Goal: Check status: Check status

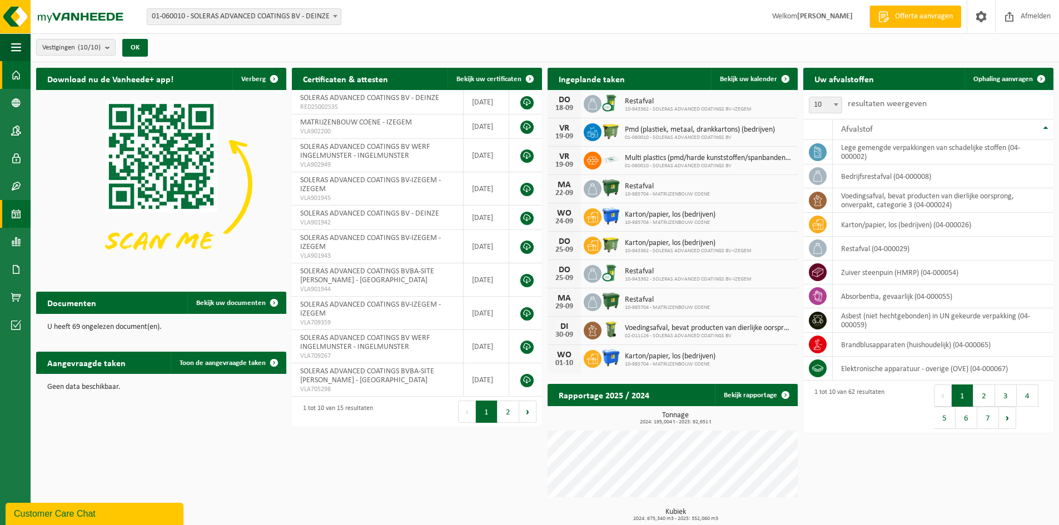
click at [14, 209] on span at bounding box center [16, 214] width 10 height 28
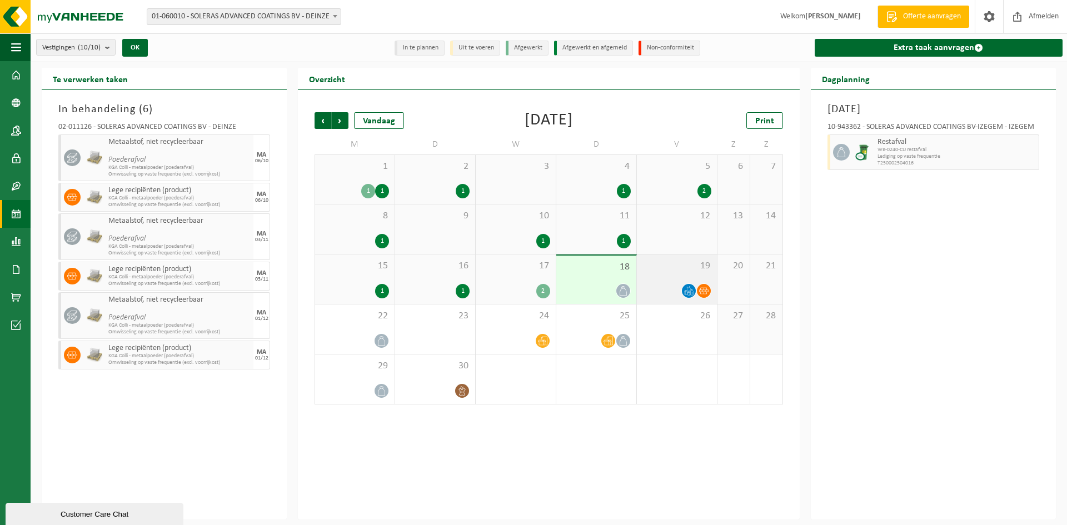
click at [681, 258] on div "19" at bounding box center [677, 279] width 80 height 49
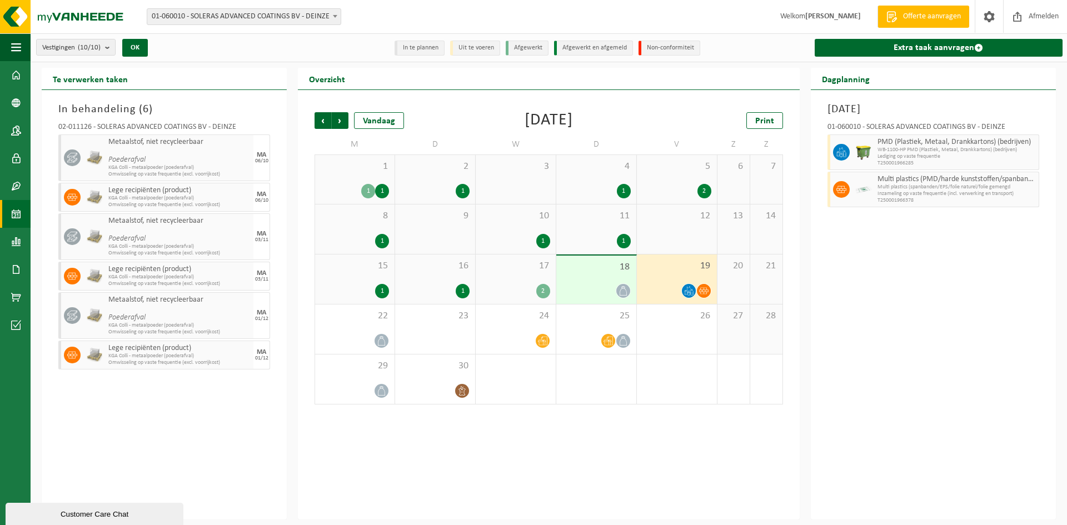
click at [673, 240] on div "12" at bounding box center [677, 229] width 80 height 49
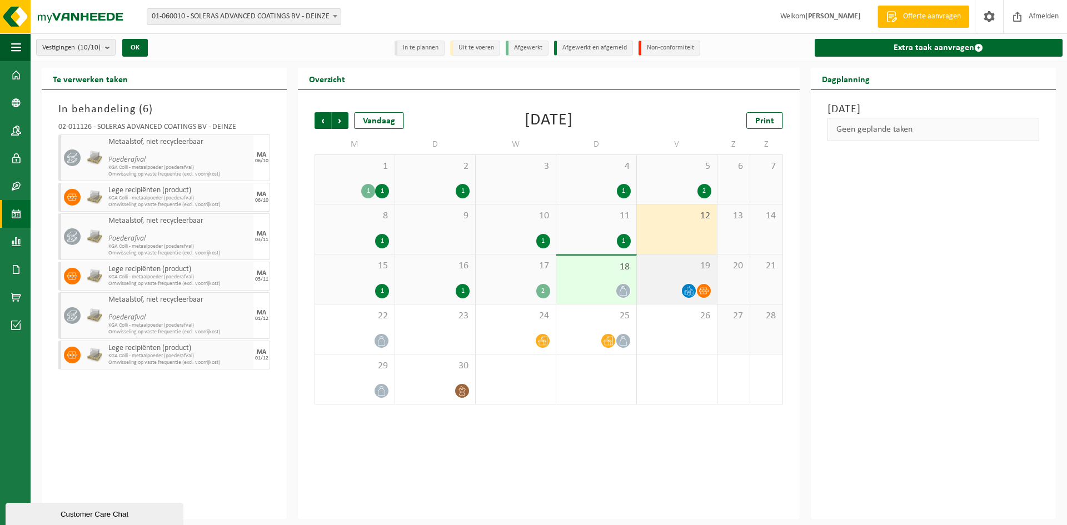
click at [686, 273] on div "19" at bounding box center [677, 279] width 80 height 49
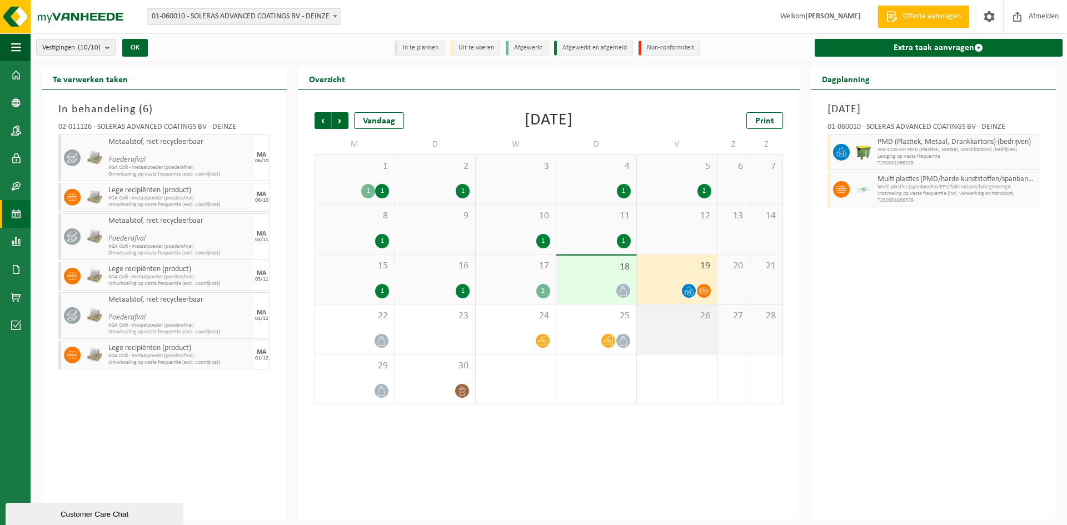
click at [687, 328] on div "26" at bounding box center [677, 329] width 80 height 49
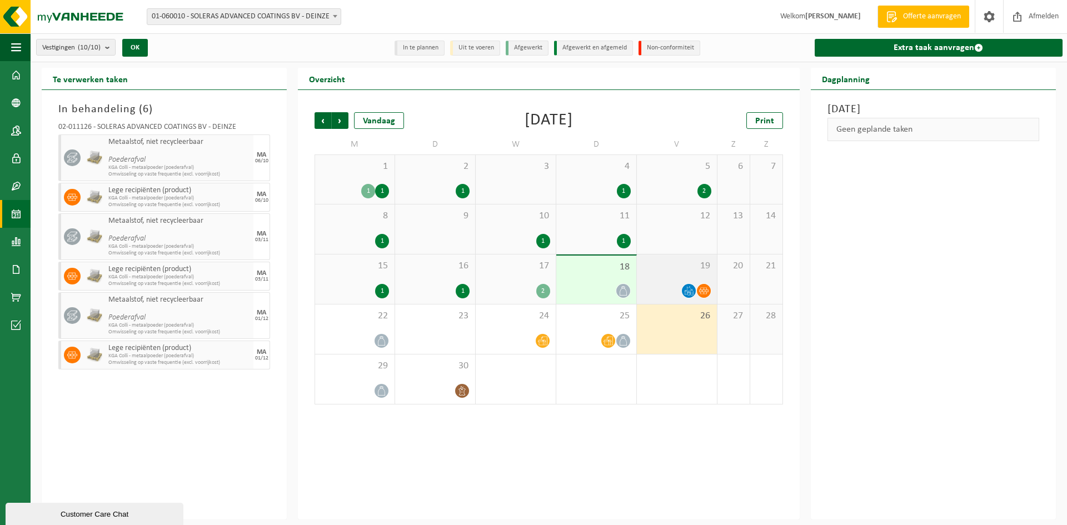
click at [653, 266] on span "19" at bounding box center [676, 266] width 69 height 12
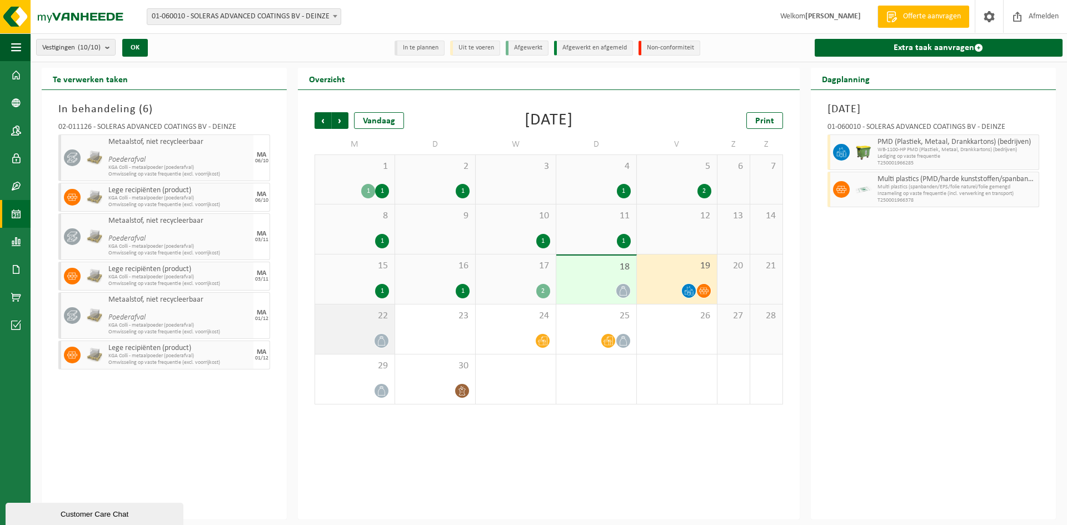
click at [368, 316] on span "22" at bounding box center [355, 316] width 68 height 12
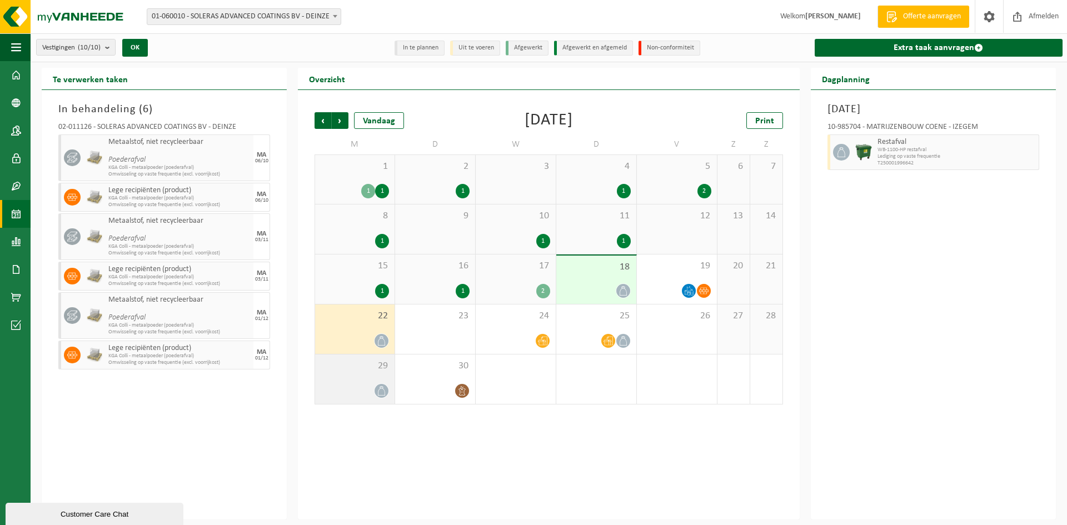
click at [372, 365] on span "29" at bounding box center [355, 366] width 68 height 12
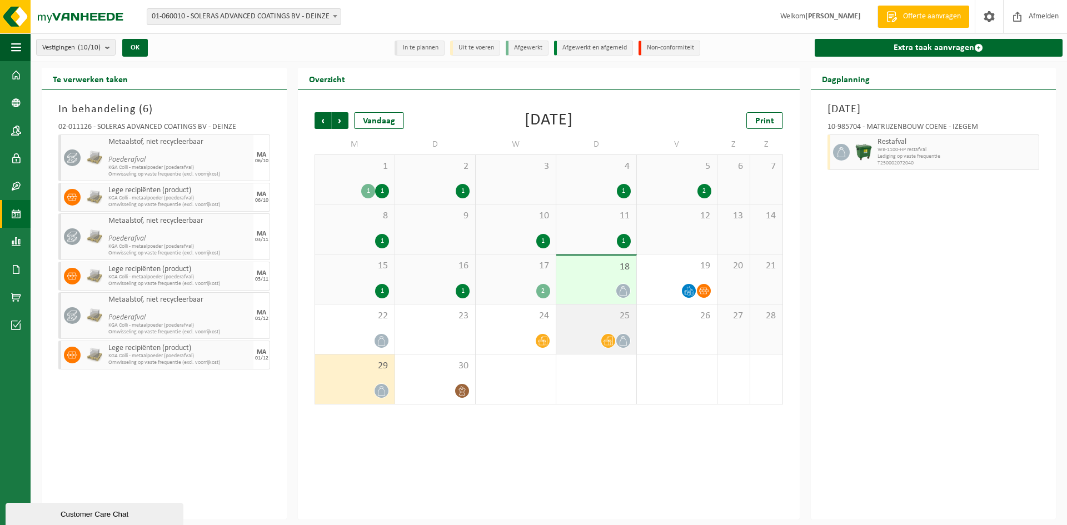
click at [575, 334] on div at bounding box center [596, 340] width 69 height 15
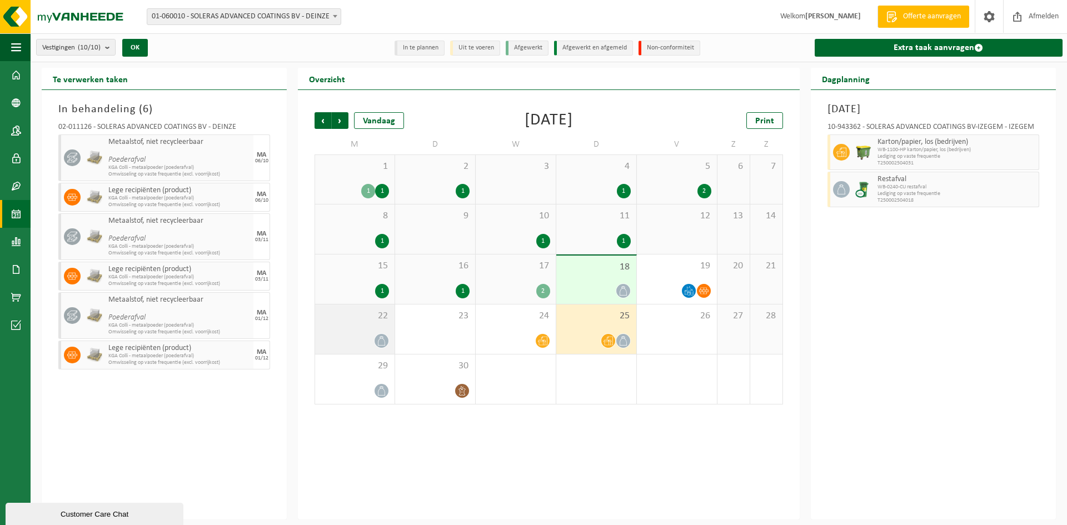
click at [345, 326] on div "22" at bounding box center [354, 329] width 79 height 49
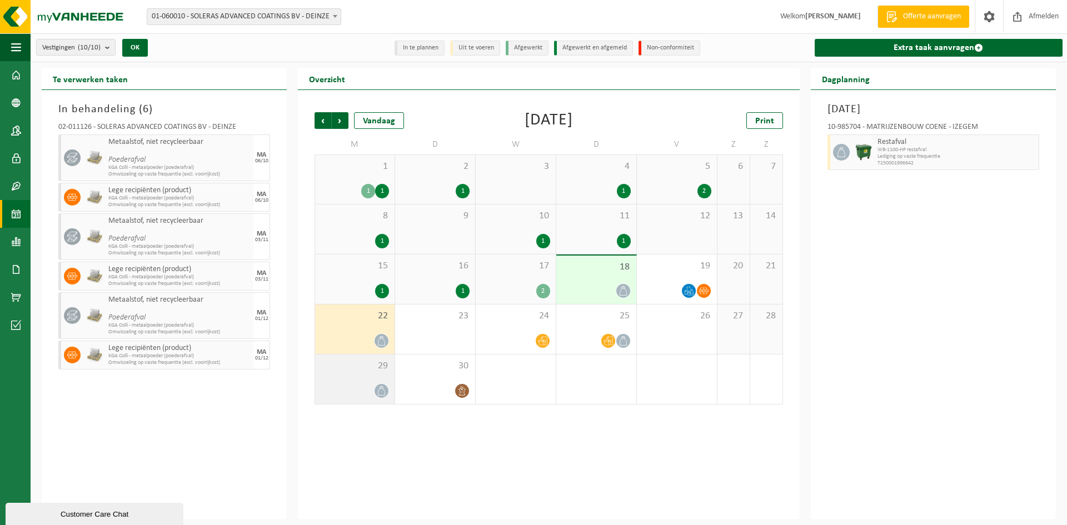
click at [365, 378] on div "29" at bounding box center [354, 379] width 79 height 49
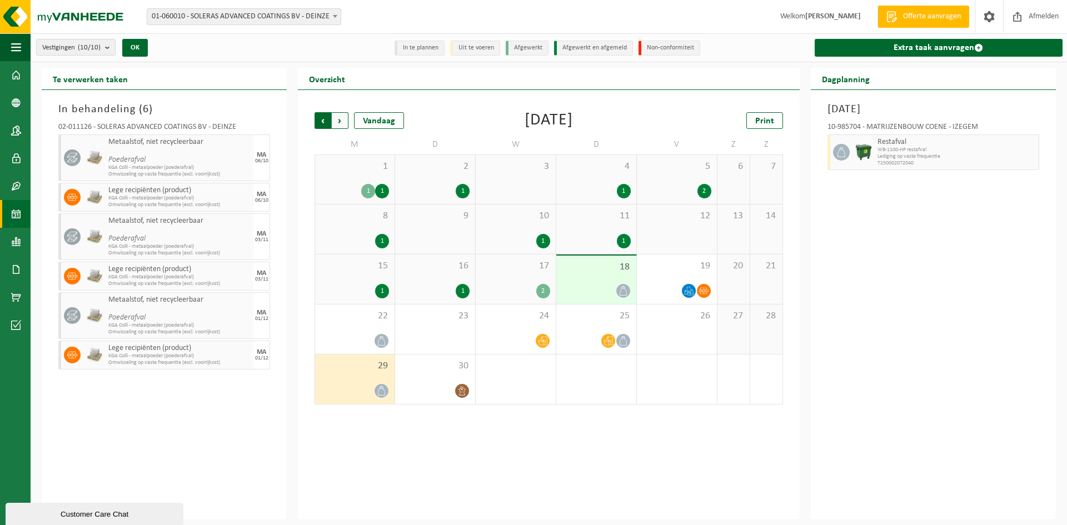
click at [334, 121] on span "Volgende" at bounding box center [340, 120] width 17 height 17
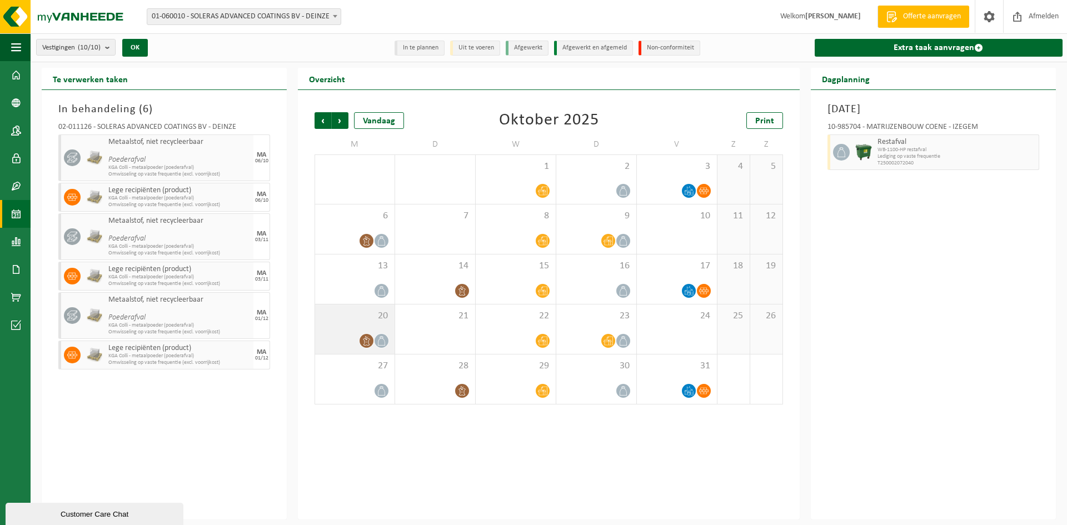
click at [319, 314] on div "20" at bounding box center [354, 329] width 79 height 49
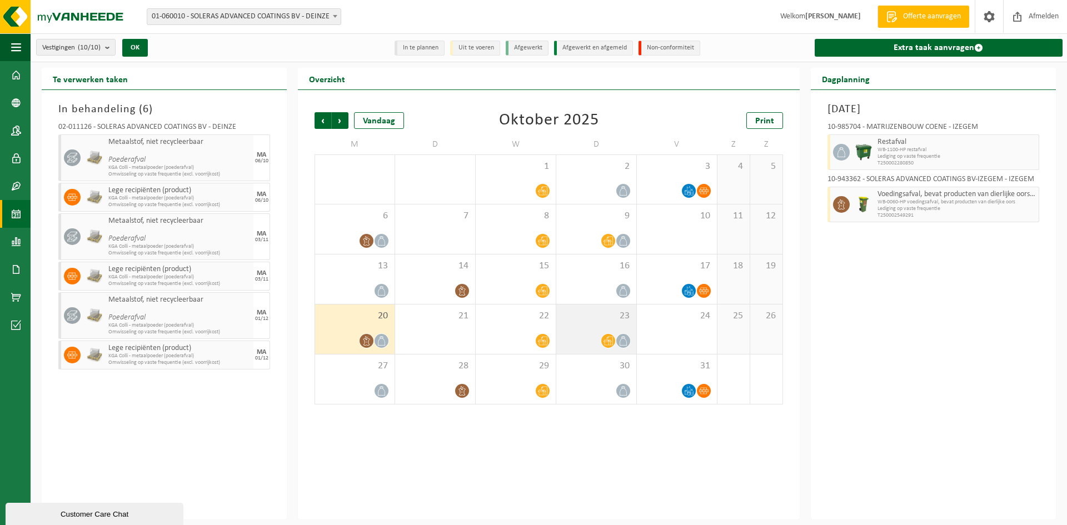
click at [586, 317] on span "23" at bounding box center [596, 316] width 69 height 12
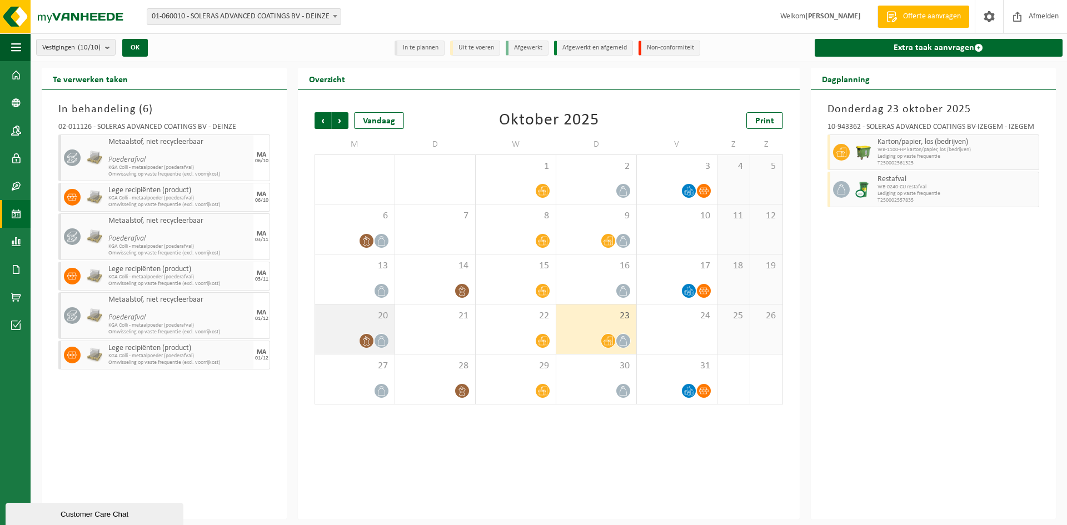
click at [365, 317] on span "20" at bounding box center [355, 316] width 68 height 12
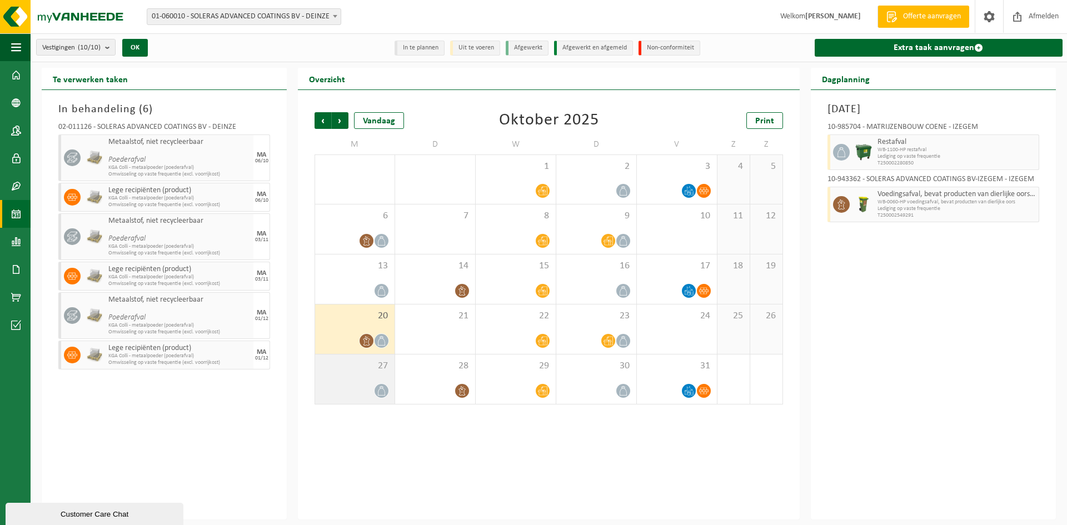
click at [351, 396] on div at bounding box center [355, 390] width 68 height 15
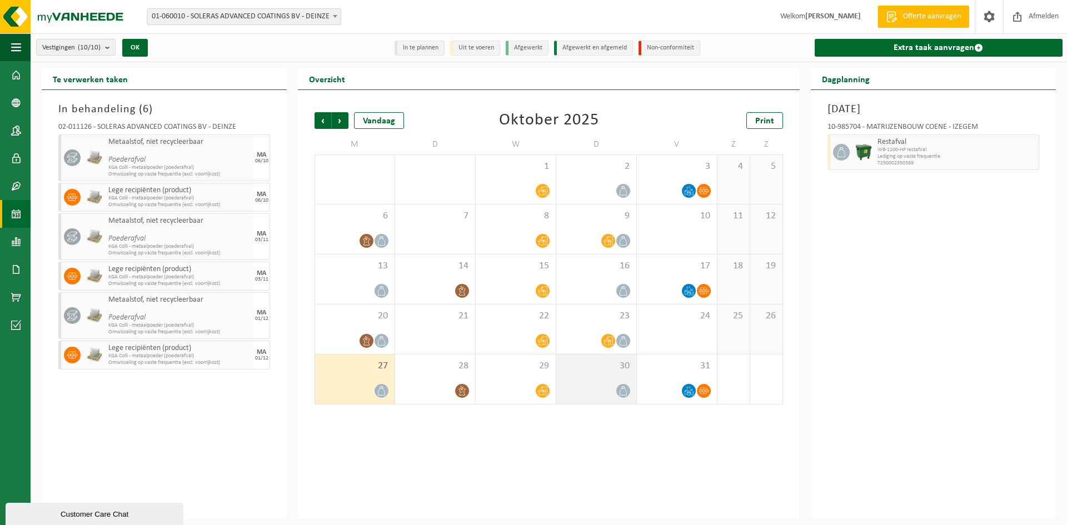
click at [591, 372] on div "30" at bounding box center [596, 379] width 80 height 49
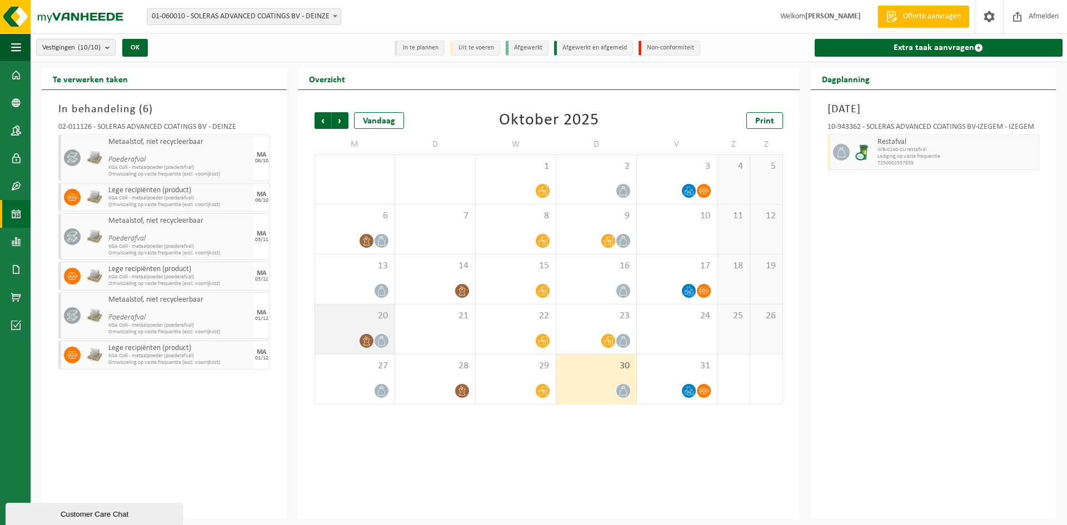
click at [376, 317] on span "20" at bounding box center [355, 316] width 68 height 12
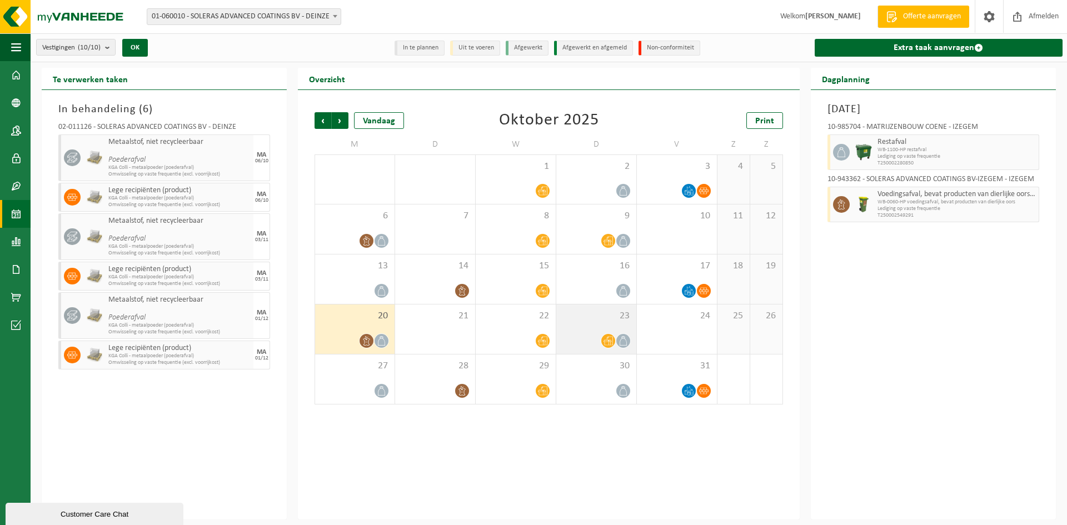
click at [572, 321] on span "23" at bounding box center [596, 316] width 69 height 12
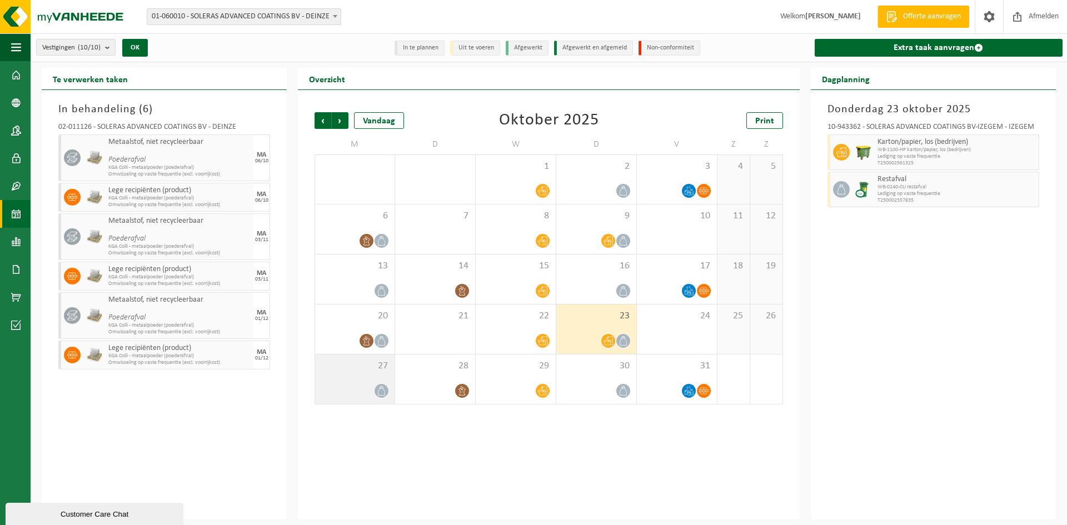
click at [340, 378] on div "27" at bounding box center [354, 379] width 79 height 49
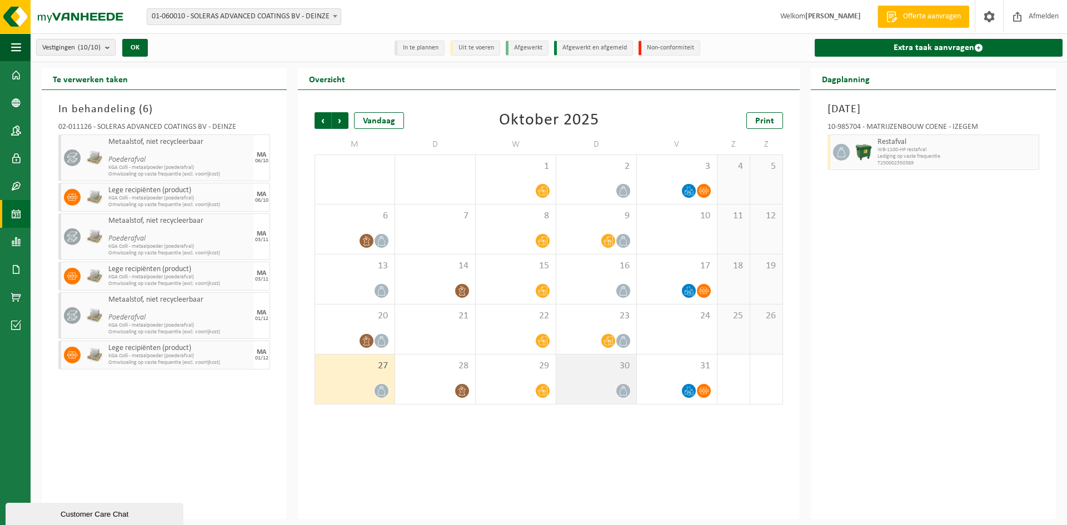
click at [598, 387] on div at bounding box center [596, 390] width 69 height 15
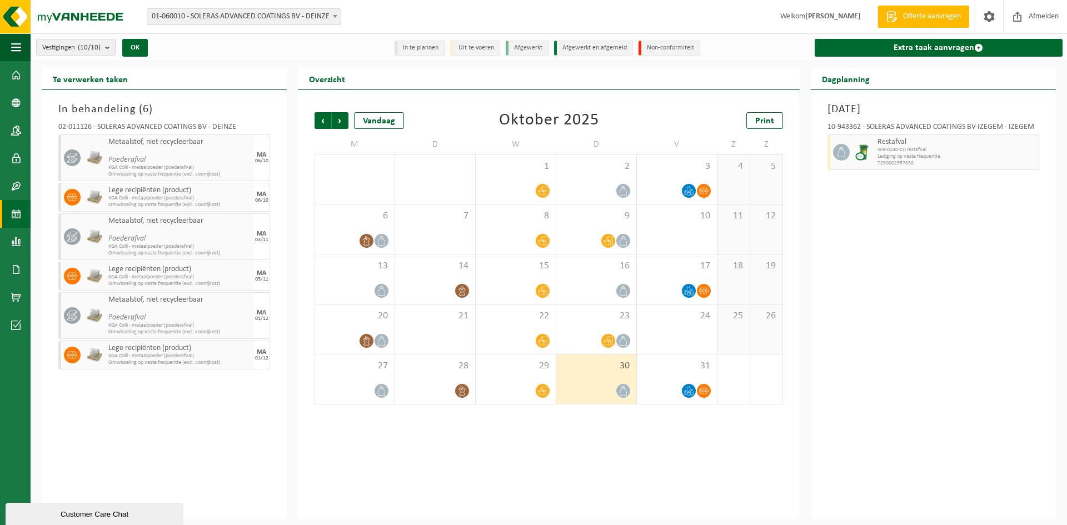
drag, startPoint x: 421, startPoint y: 35, endPoint x: 688, endPoint y: 103, distance: 274.9
click at [688, 103] on div "Vorige Volgende Vandaag Oktober 2025 Print M D W D V Z Z 29 30 1 2 3 4 5 6 7 8 …" at bounding box center [549, 258] width 480 height 315
